Goal: Obtain resource: Download file/media

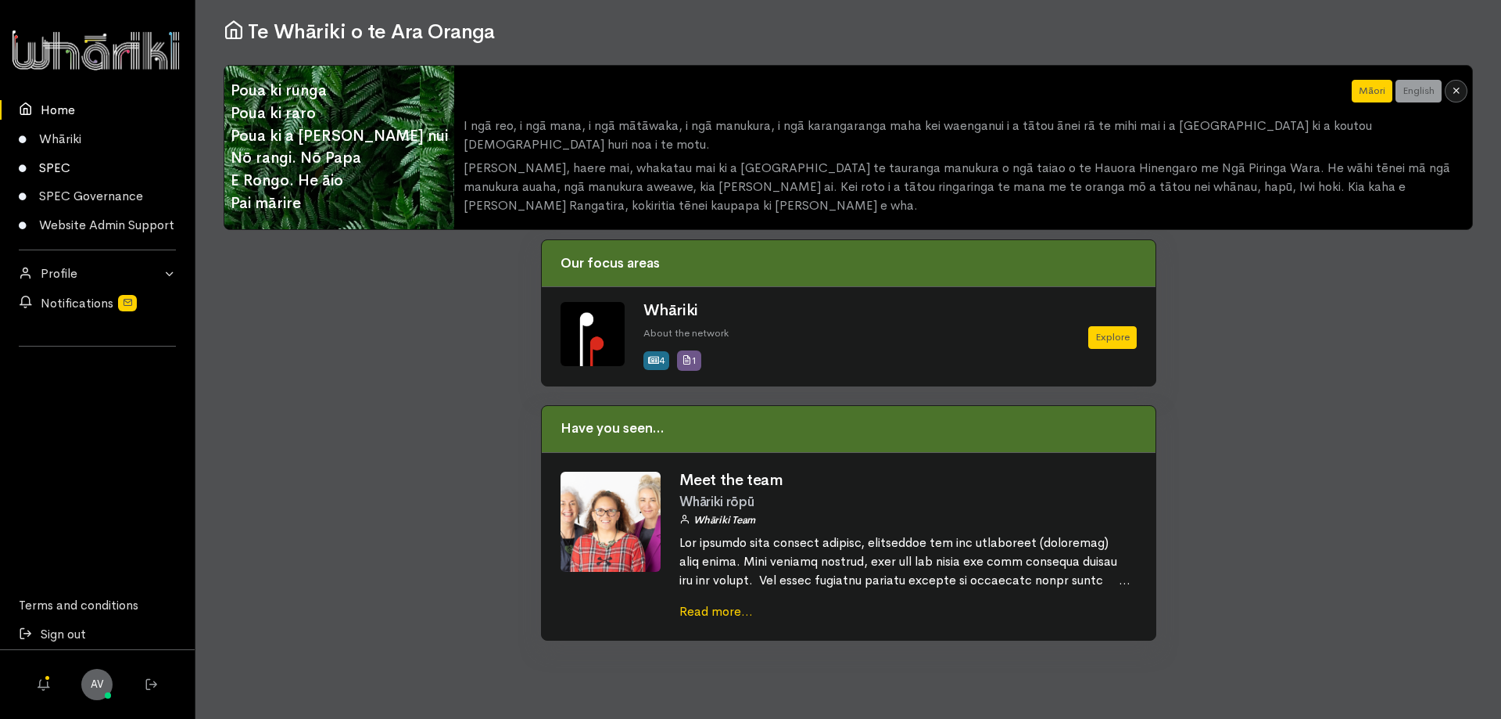
click at [48, 161] on link "SPEC" at bounding box center [97, 167] width 195 height 29
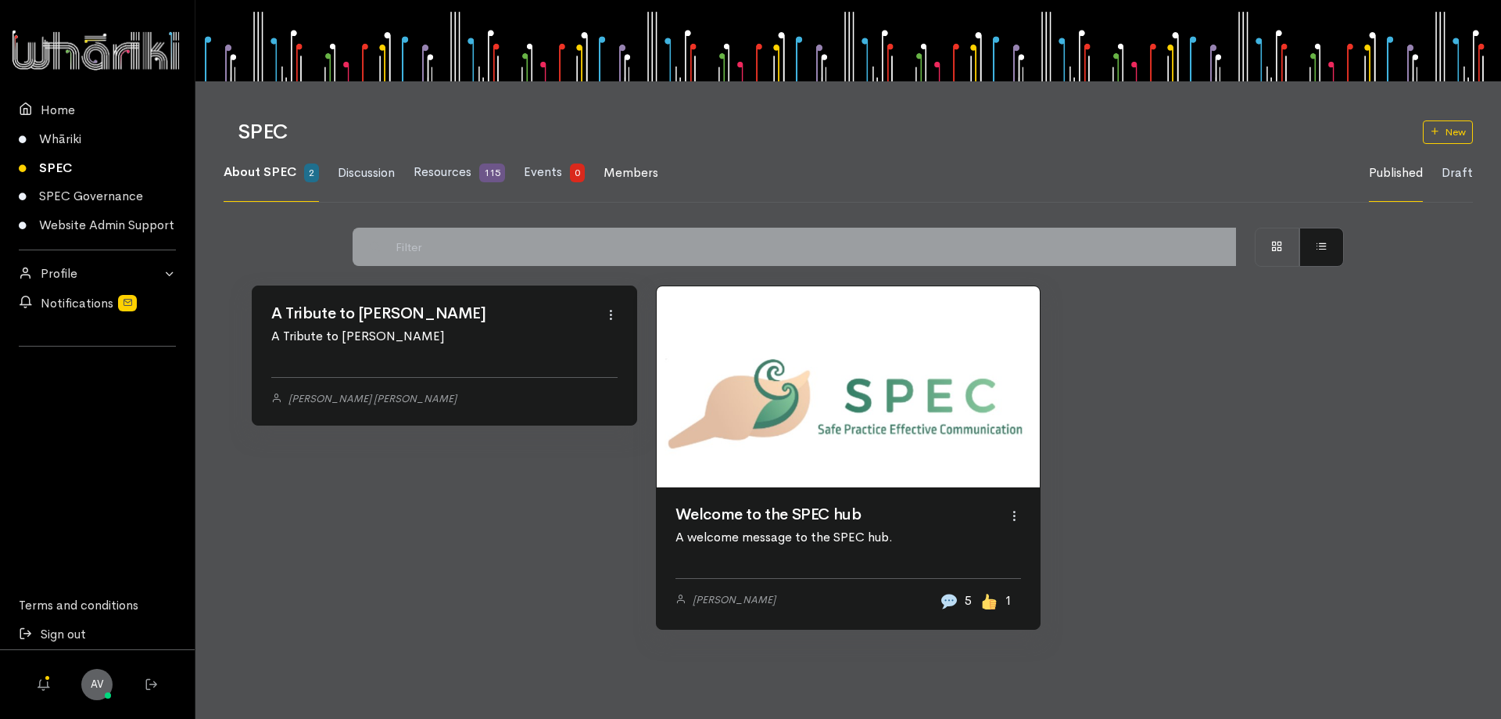
click at [616, 171] on span "Members" at bounding box center [631, 172] width 55 height 16
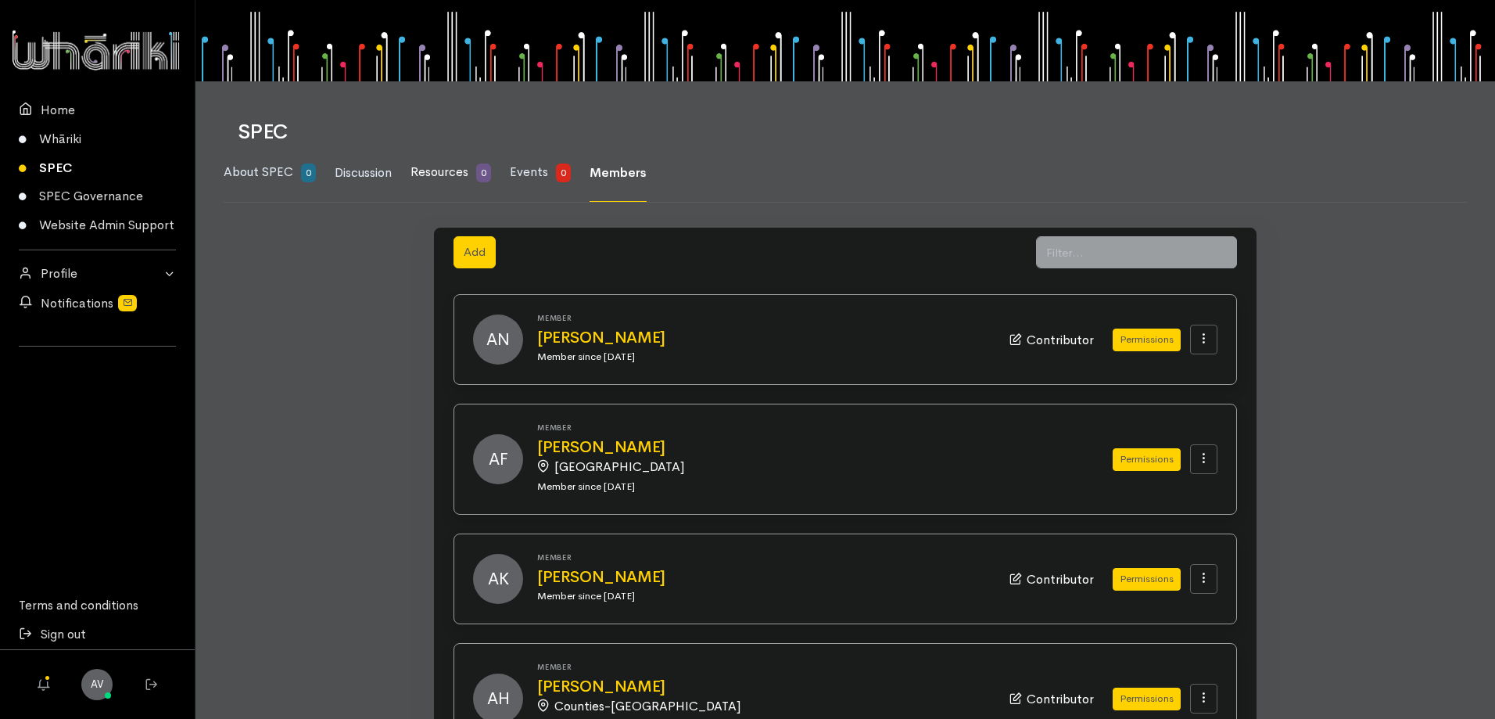
click at [447, 167] on span "Resources" at bounding box center [439, 171] width 58 height 16
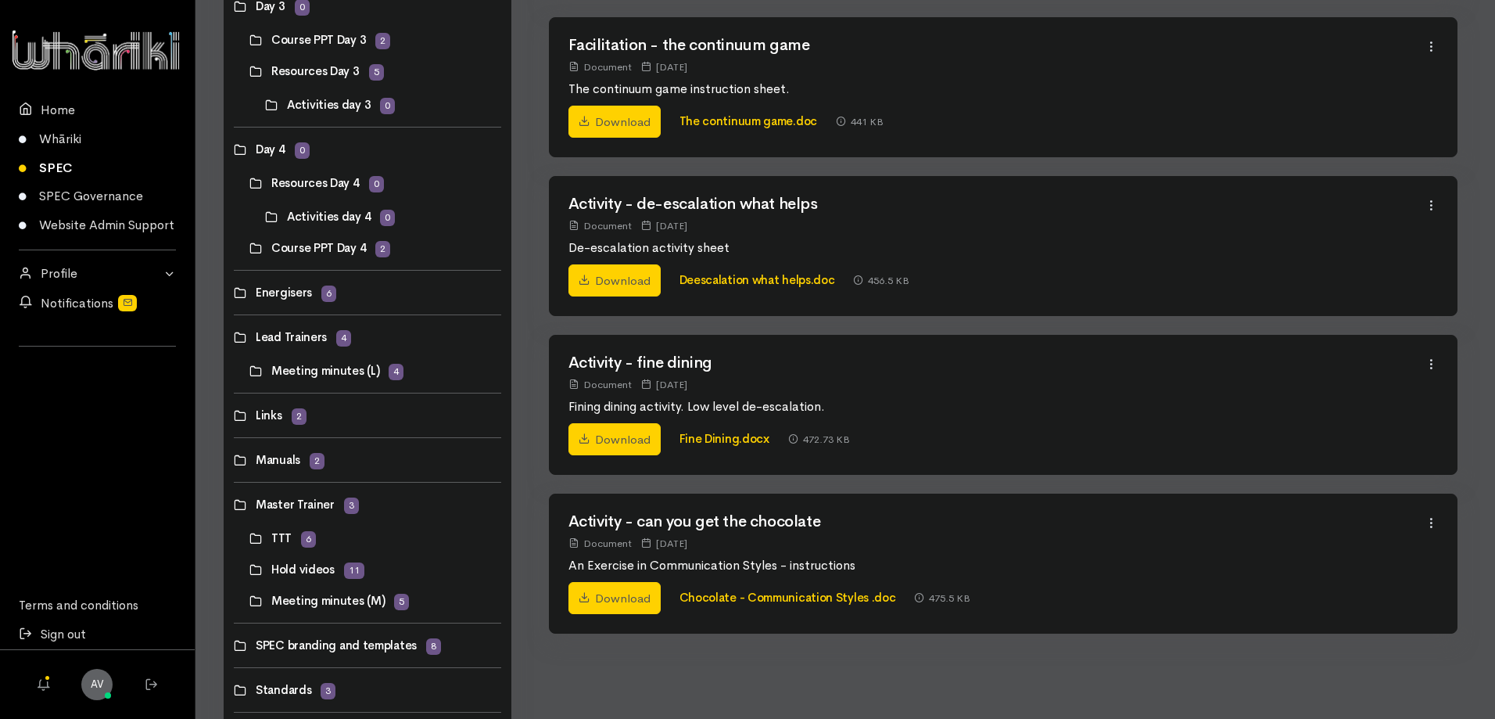
scroll to position [762, 0]
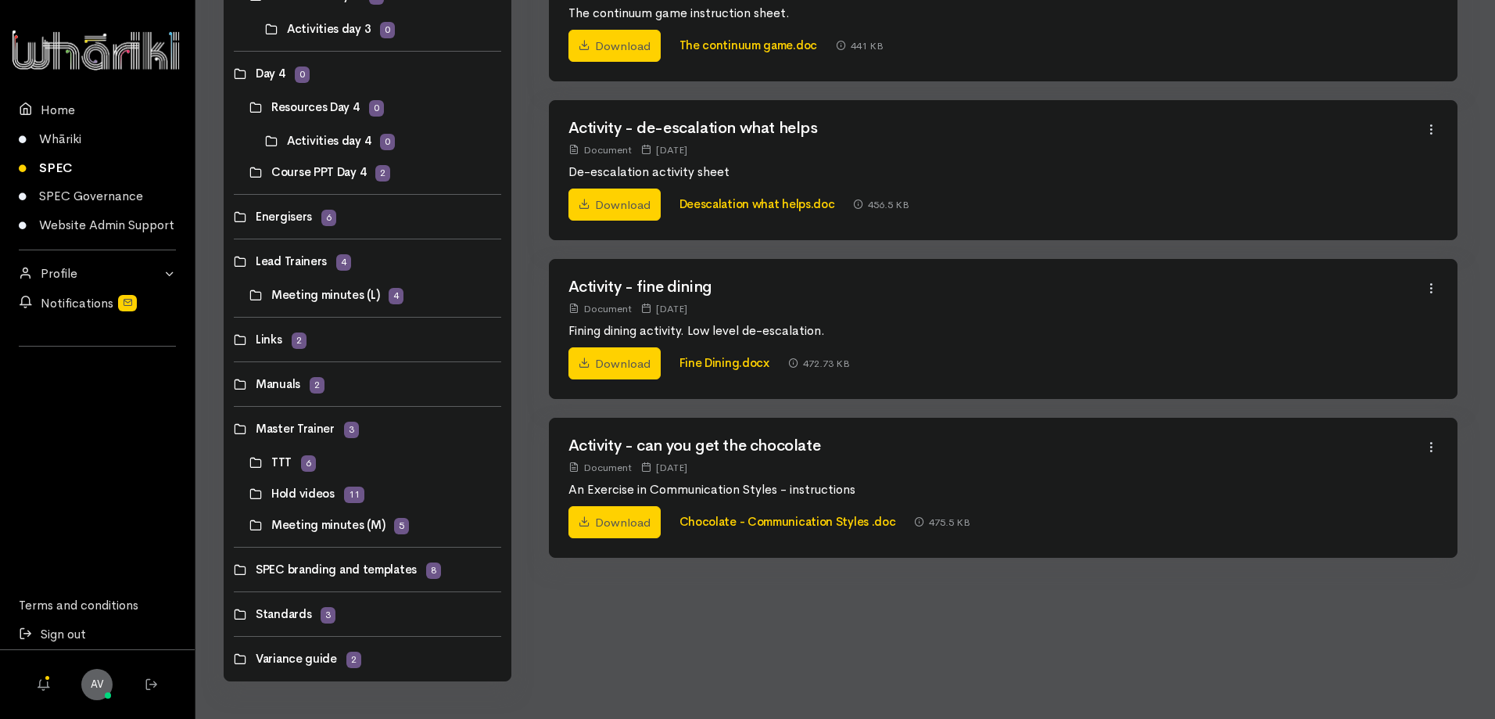
click at [234, 384] on link at bounding box center [234, 384] width 0 height 0
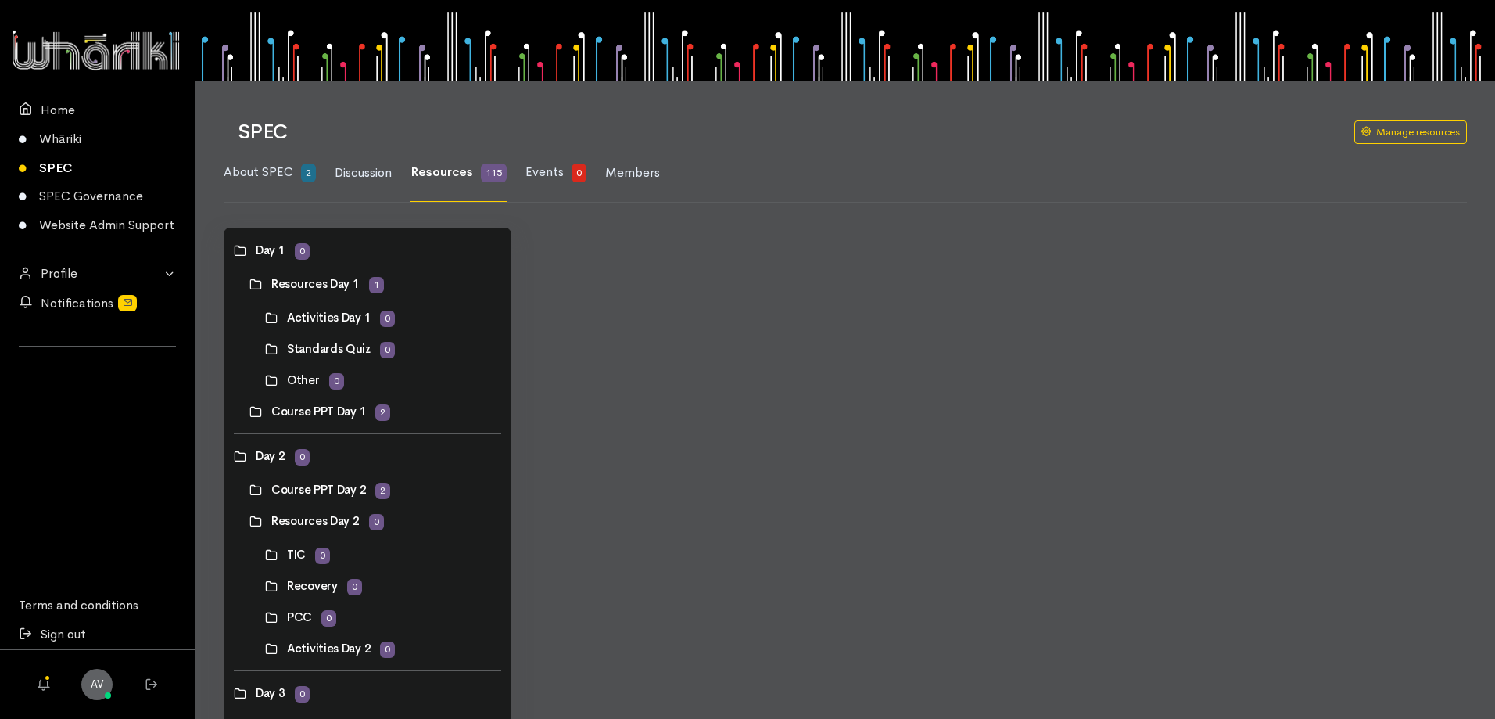
click at [265, 380] on link at bounding box center [265, 380] width 0 height 0
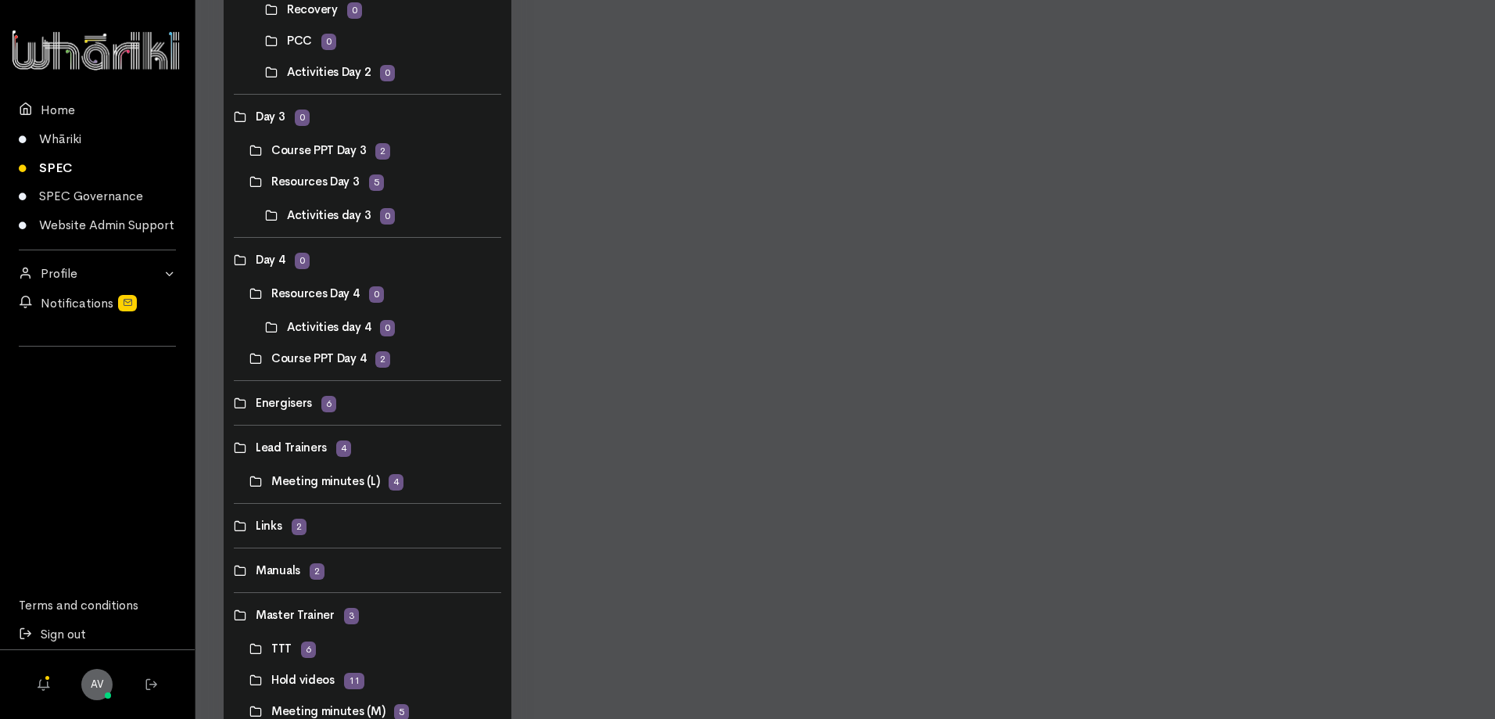
scroll to position [704, 0]
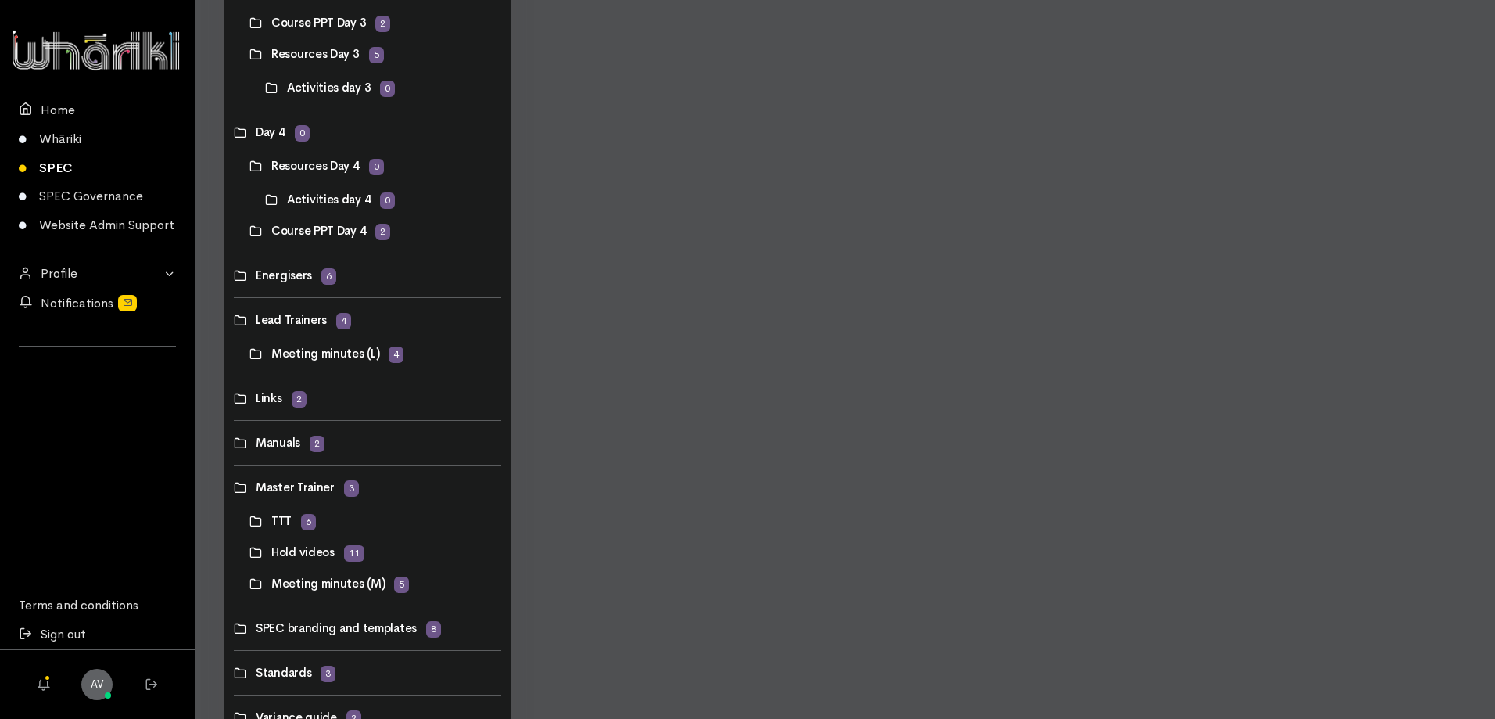
click at [234, 443] on link at bounding box center [234, 443] width 0 height 0
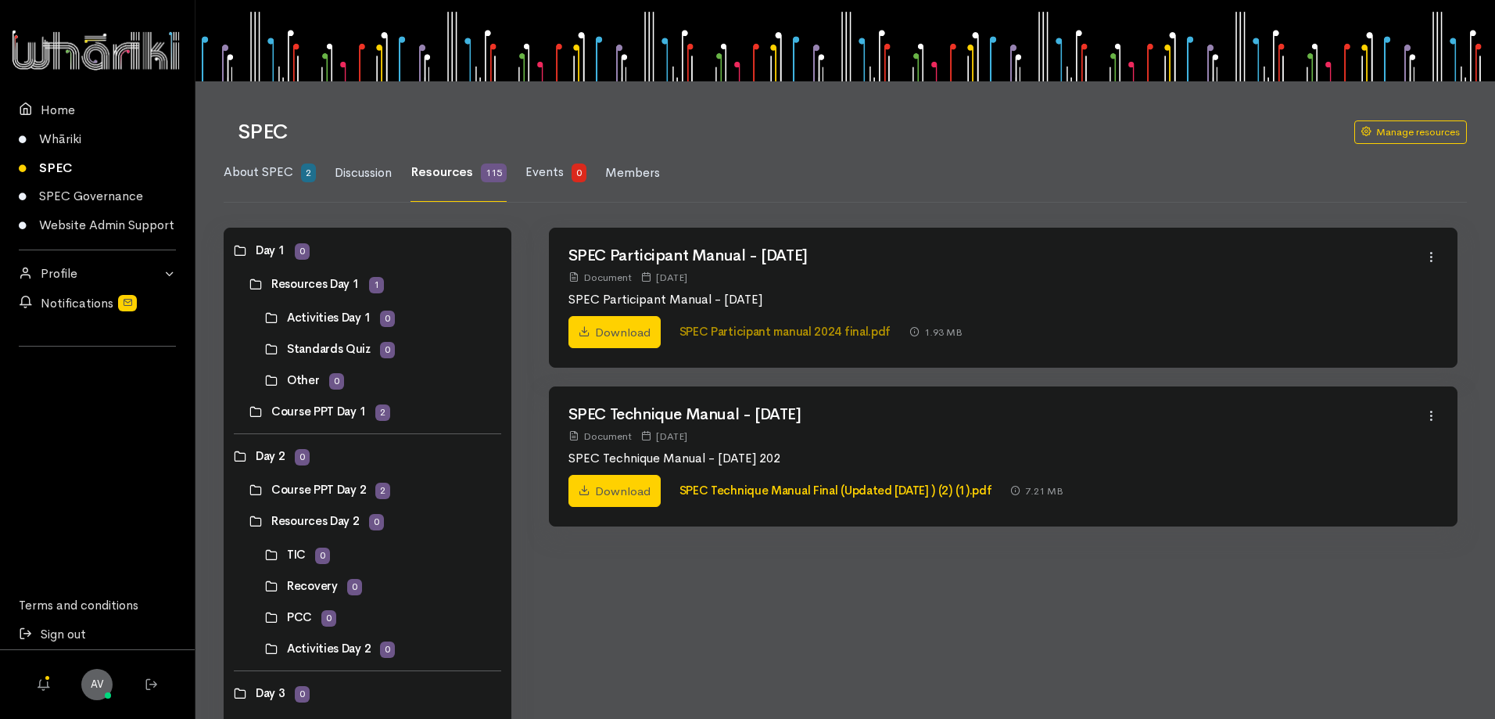
click at [796, 332] on link "SPEC Participant manual 2024 final.pdf" at bounding box center [785, 331] width 212 height 15
click at [806, 329] on link "SPEC Participant manual 2024 final.pdf" at bounding box center [785, 331] width 212 height 15
